Goal: Task Accomplishment & Management: Complete application form

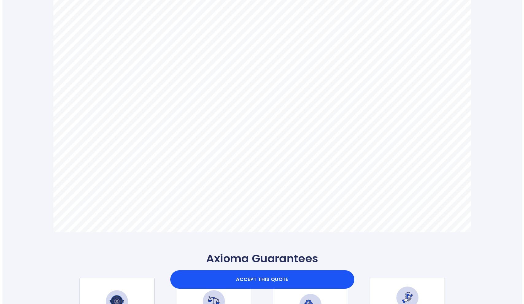
scroll to position [636, 0]
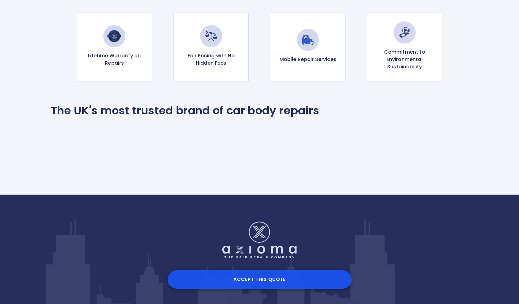
click at [262, 278] on button "Accept this Quote" at bounding box center [260, 279] width 184 height 18
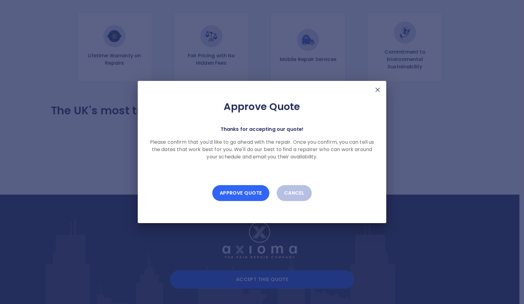
click at [244, 194] on button "Approve Quote" at bounding box center [240, 193] width 57 height 16
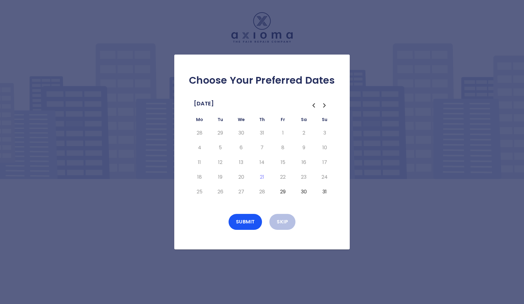
click at [316, 209] on div "Choose Your Preferred Dates [DATE] Mo Tu We Th Fr Sa Su 28 29 30 31 1 2 3 4 5 6…" at bounding box center [261, 152] width 175 height 195
click at [283, 193] on button "29" at bounding box center [282, 192] width 11 height 10
click at [245, 222] on button "Submit" at bounding box center [245, 222] width 34 height 16
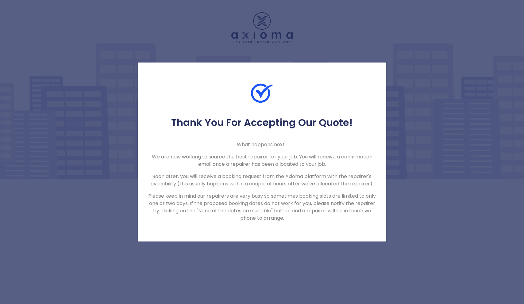
click at [404, 234] on div "Thank You For Accepting Our Quote! What happens next... We are now working to s…" at bounding box center [262, 152] width 524 height 304
